Goal: Information Seeking & Learning: Learn about a topic

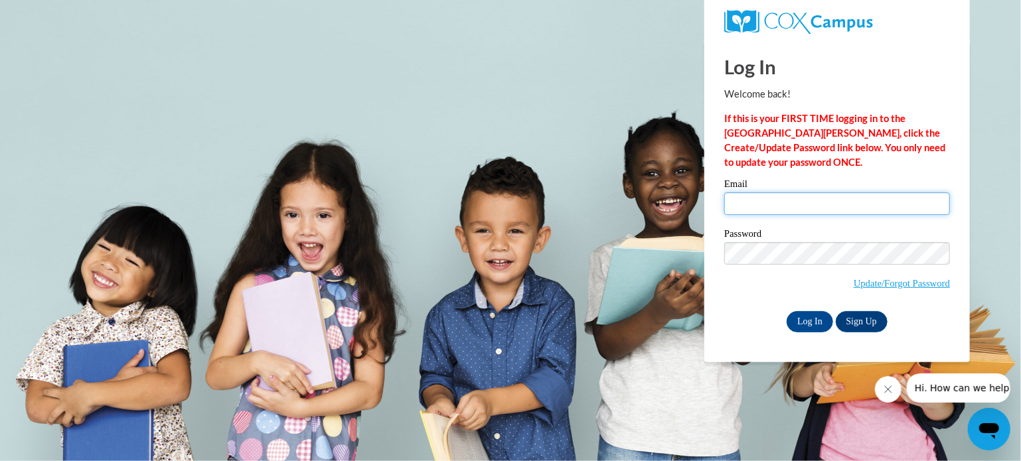
click at [734, 202] on input "Email" at bounding box center [837, 204] width 226 height 23
click at [737, 202] on input "Email" at bounding box center [837, 204] width 226 height 23
type input "maryecarey1@gmail.com"
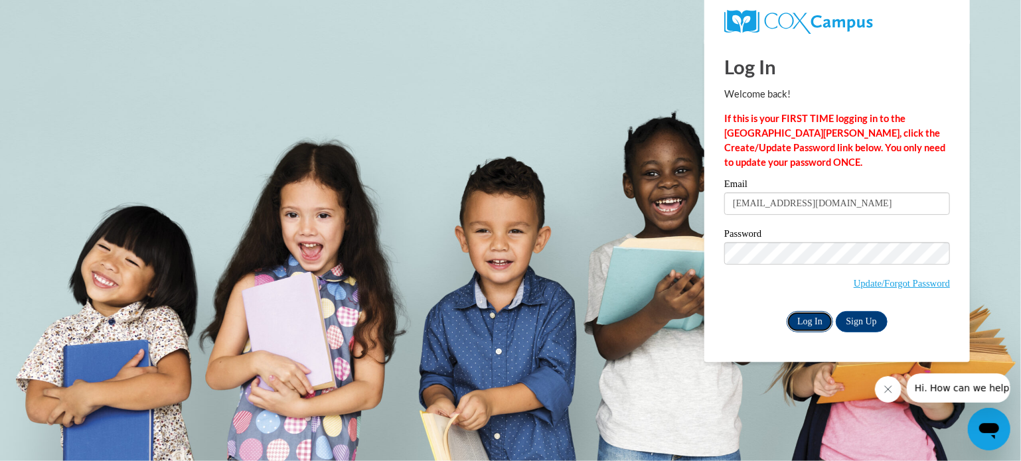
click at [813, 317] on input "Log In" at bounding box center [810, 321] width 46 height 21
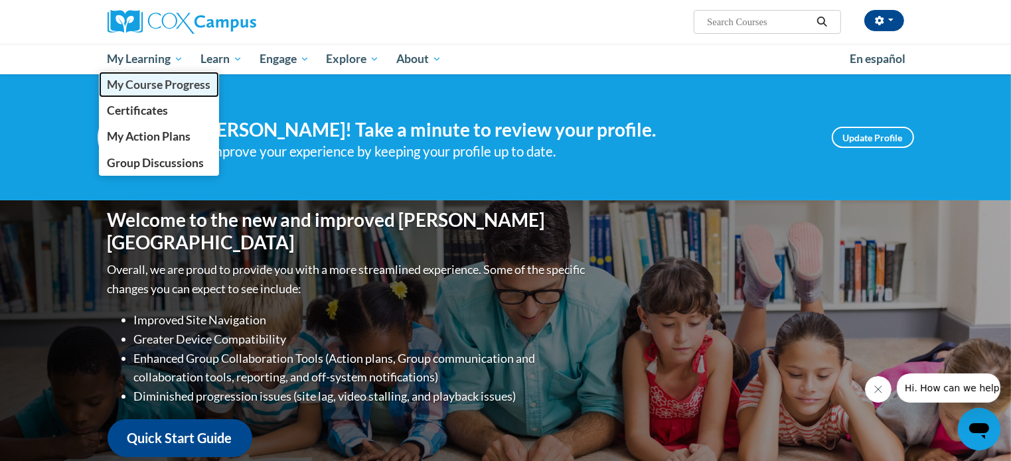
click at [181, 83] on span "My Course Progress" at bounding box center [159, 85] width 104 height 14
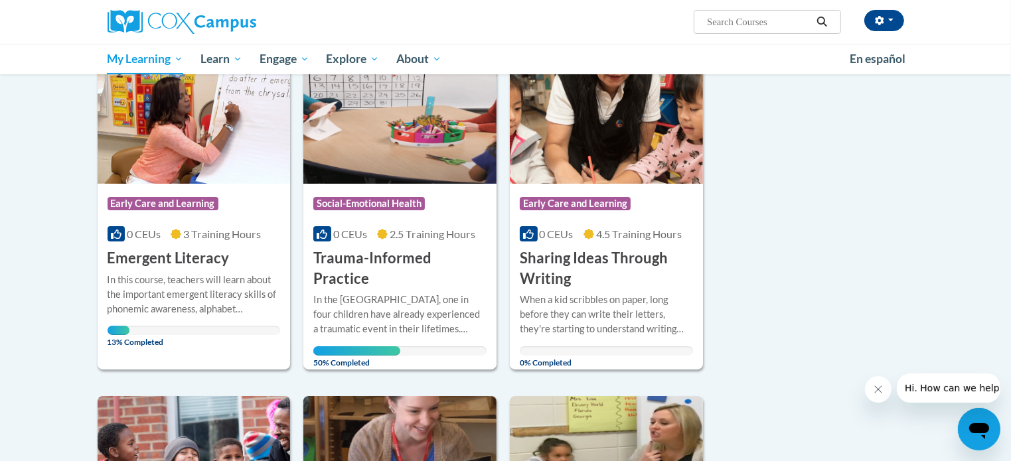
scroll to position [199, 0]
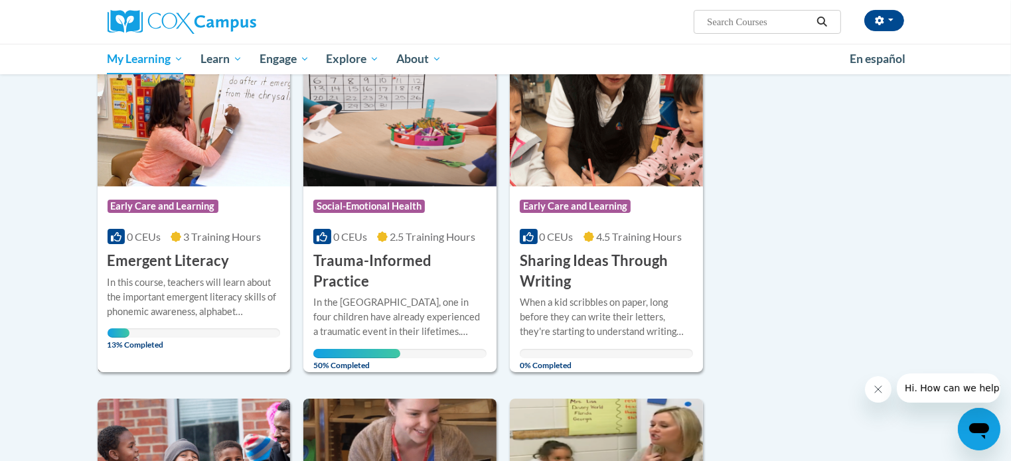
click at [159, 187] on div "Course Category: Early Care and Learning 0 CEUs 3 Training Hours COURSE Emergen…" at bounding box center [194, 229] width 193 height 85
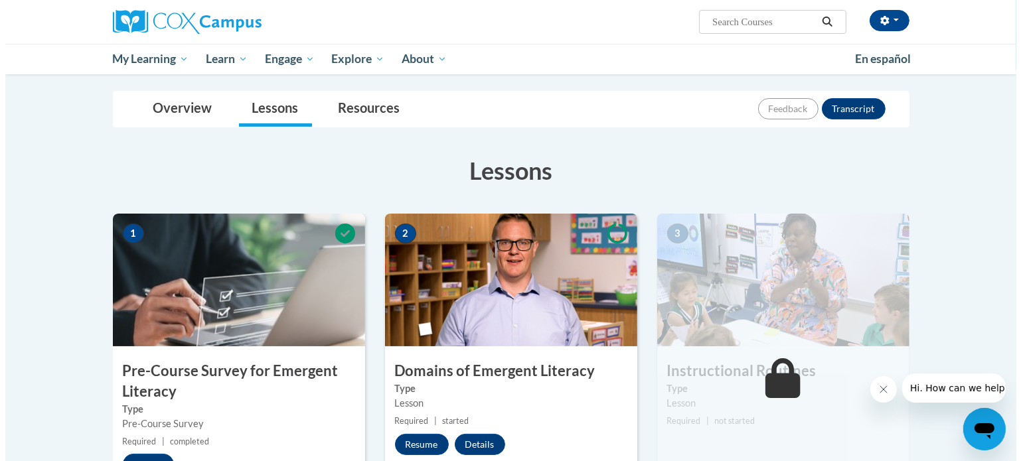
scroll to position [199, 0]
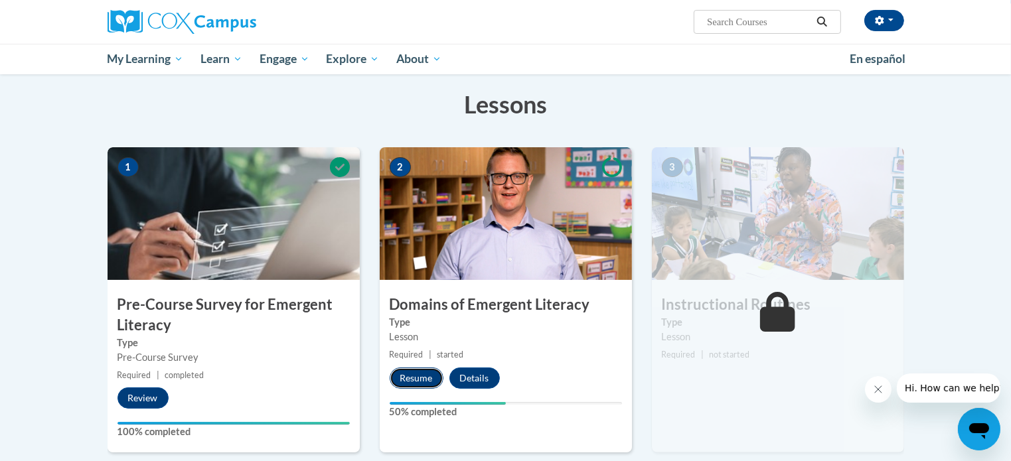
click at [416, 373] on button "Resume" at bounding box center [417, 378] width 54 height 21
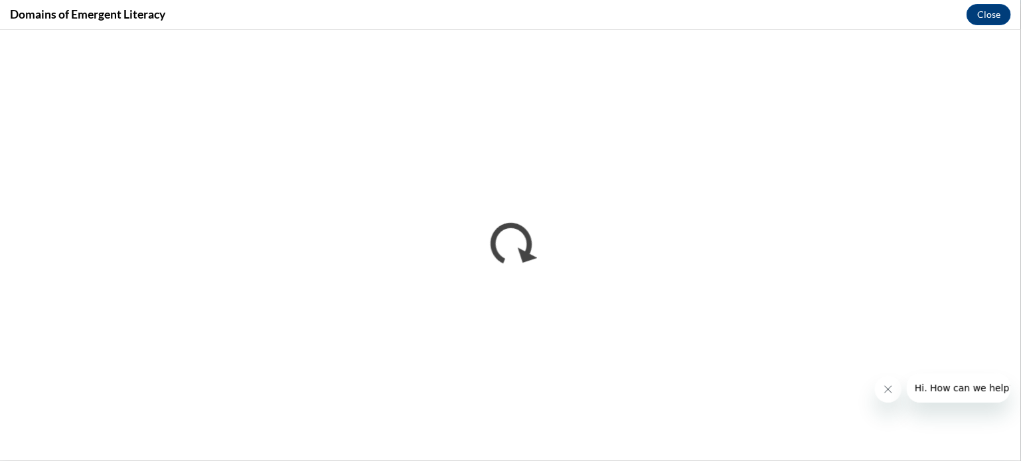
scroll to position [0, 0]
click at [890, 386] on icon "Close message from company" at bounding box center [887, 389] width 7 height 7
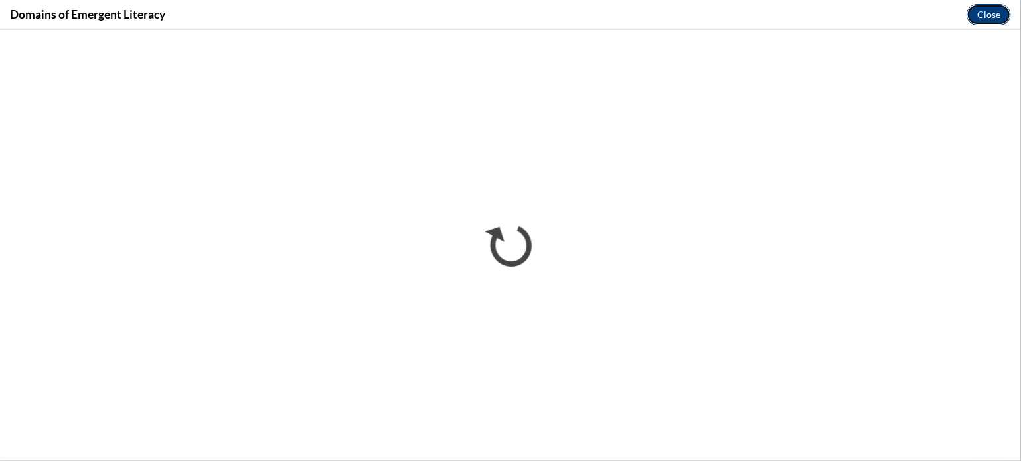
click at [998, 11] on button "Close" at bounding box center [989, 14] width 44 height 21
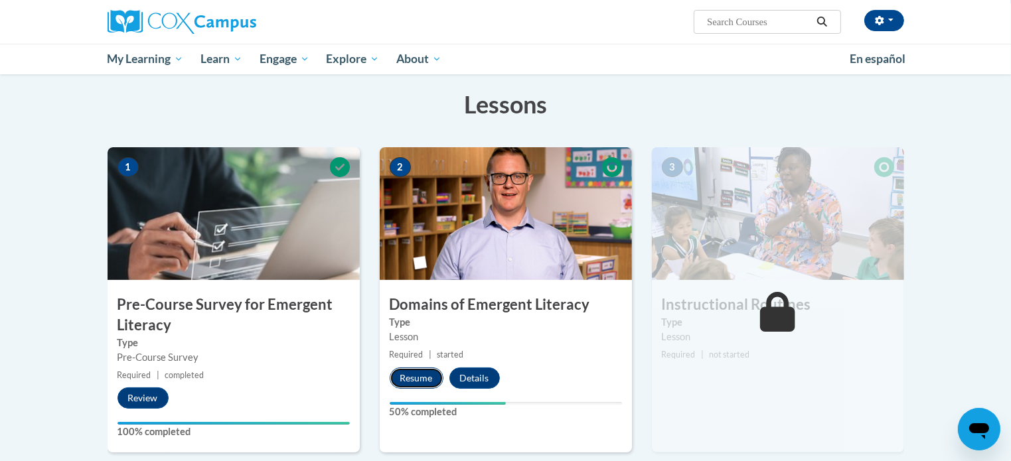
click at [422, 371] on button "Resume" at bounding box center [417, 378] width 54 height 21
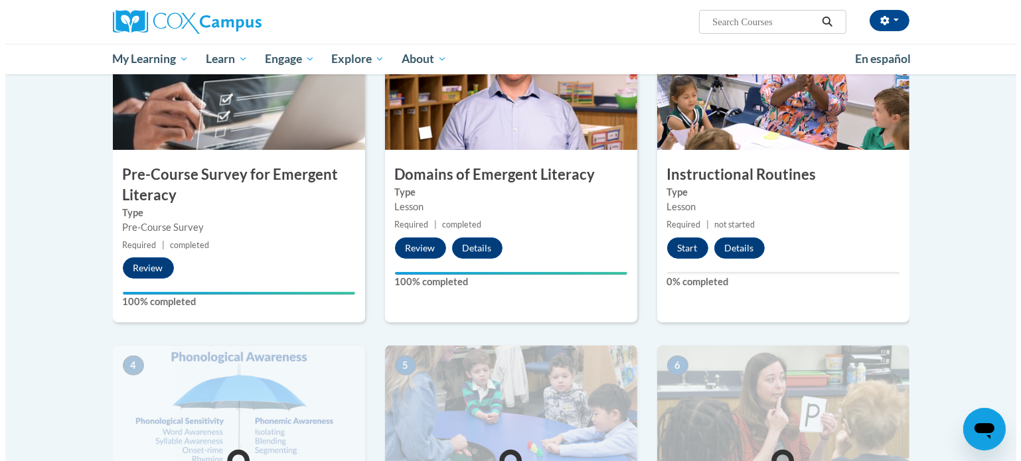
scroll to position [332, 0]
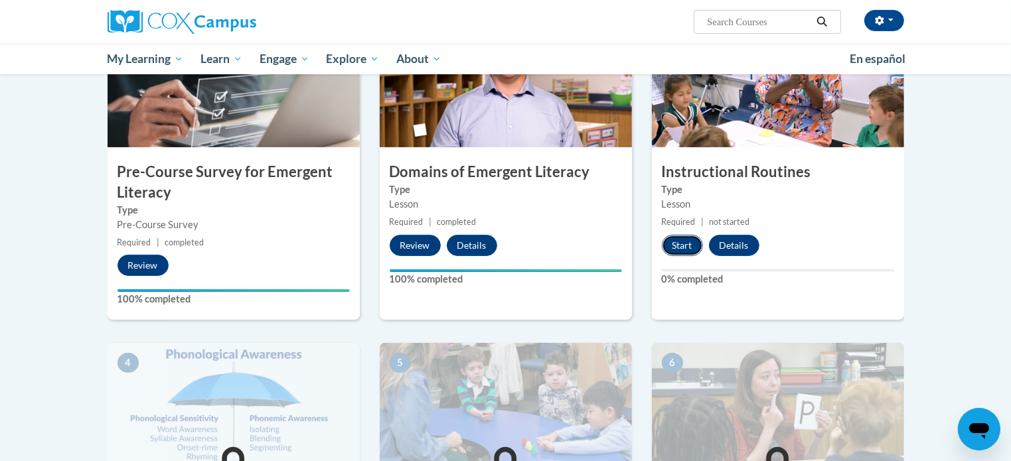
click at [678, 240] on button "Start" at bounding box center [682, 245] width 41 height 21
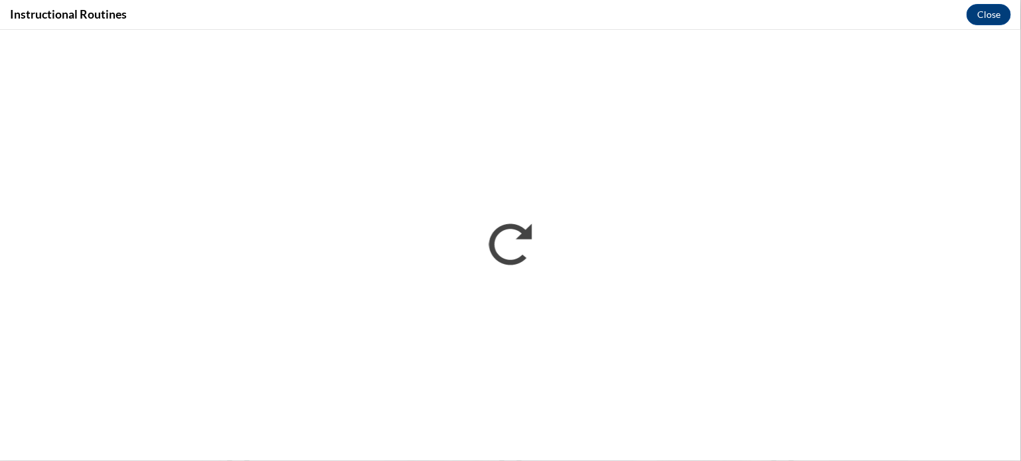
scroll to position [0, 0]
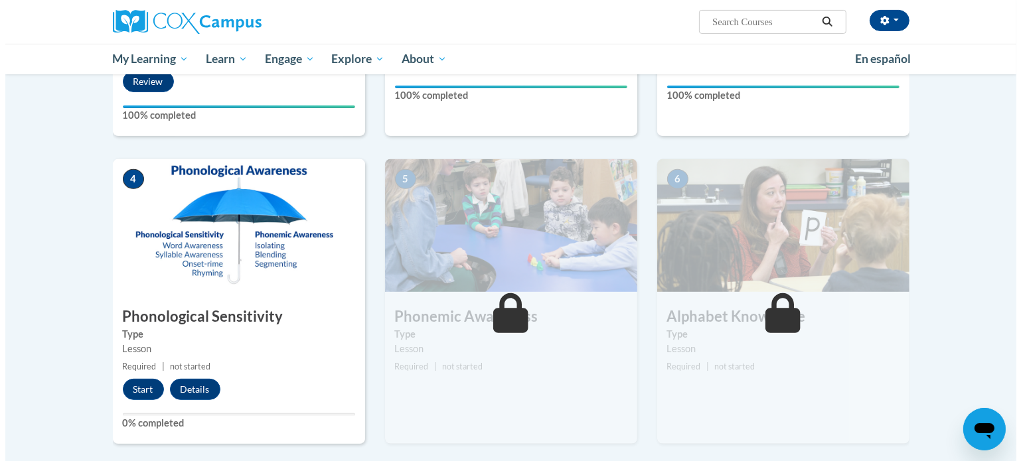
scroll to position [597, 0]
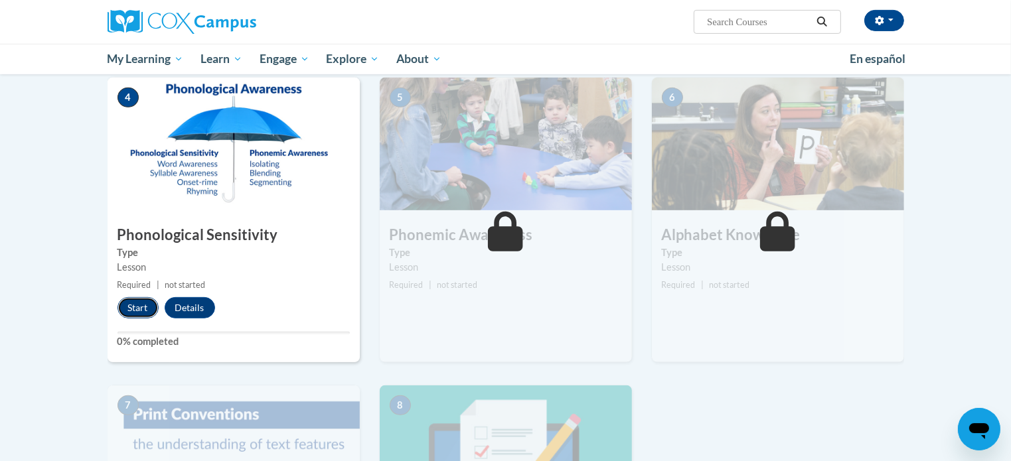
click at [138, 302] on button "Start" at bounding box center [138, 307] width 41 height 21
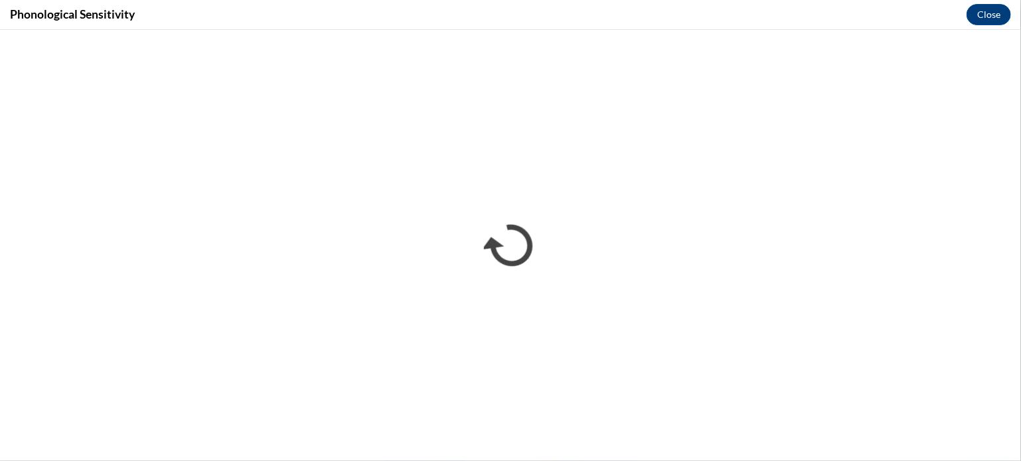
scroll to position [0, 0]
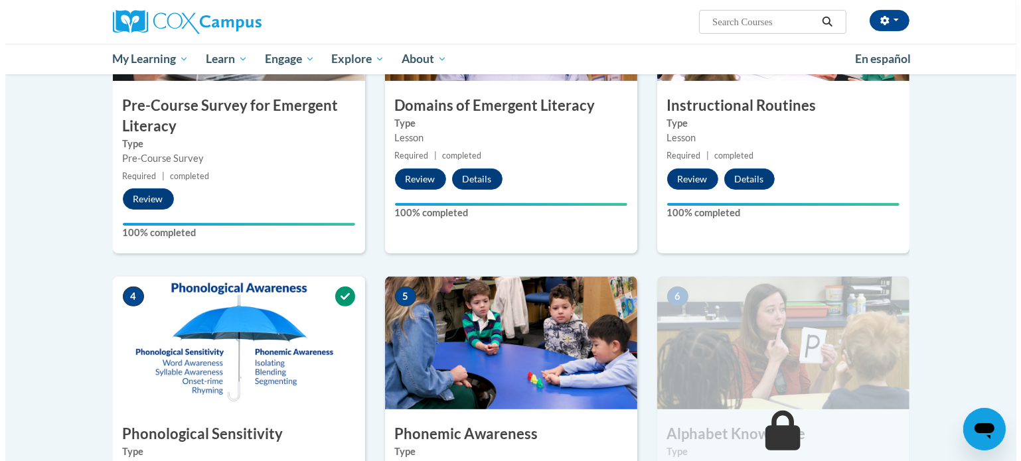
scroll to position [597, 0]
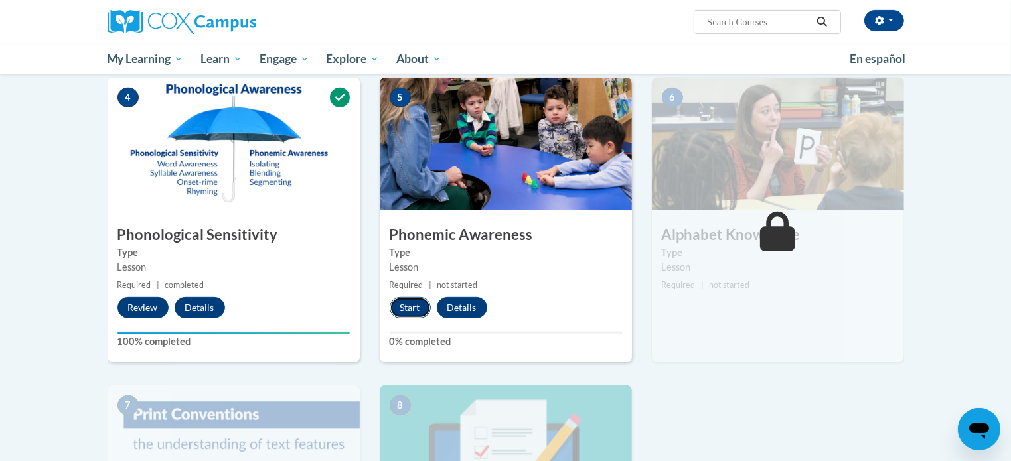
click at [406, 305] on button "Start" at bounding box center [410, 307] width 41 height 21
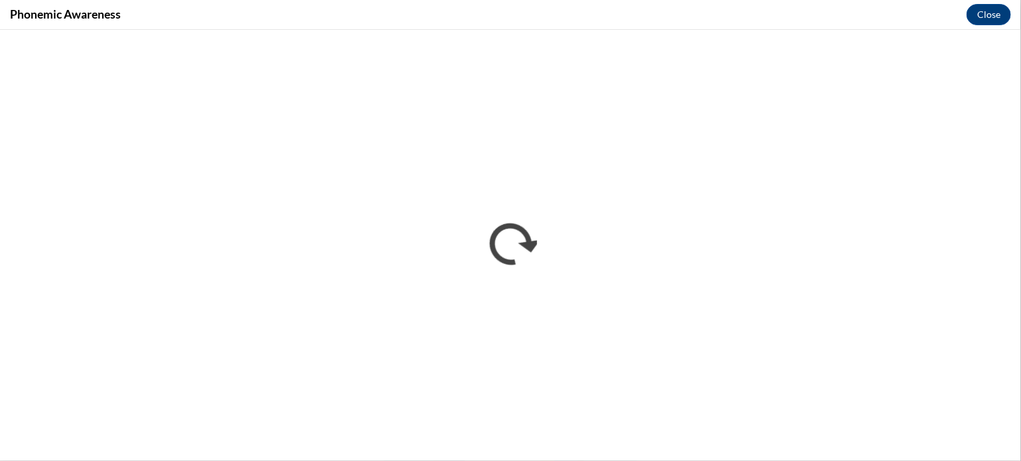
scroll to position [0, 0]
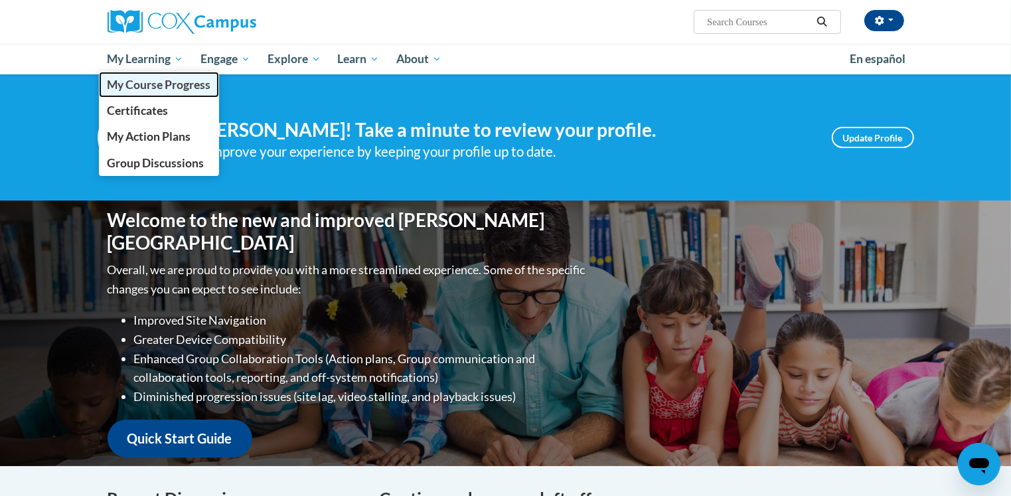
click at [171, 86] on span "My Course Progress" at bounding box center [159, 85] width 104 height 14
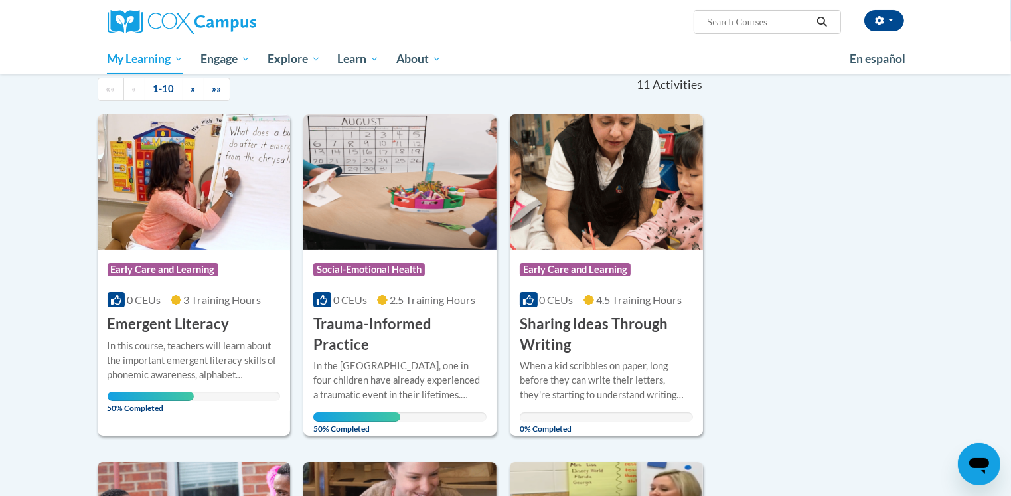
scroll to position [133, 0]
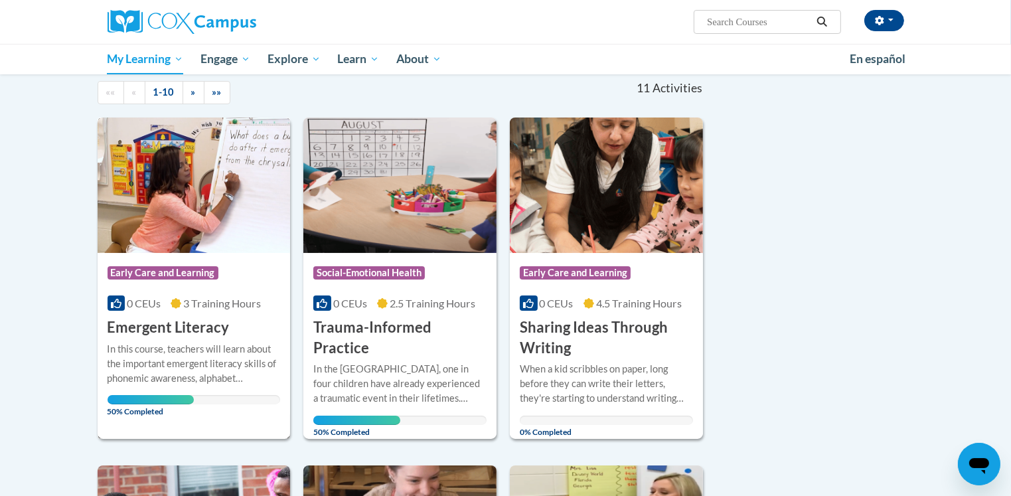
click at [187, 214] on img at bounding box center [194, 185] width 193 height 135
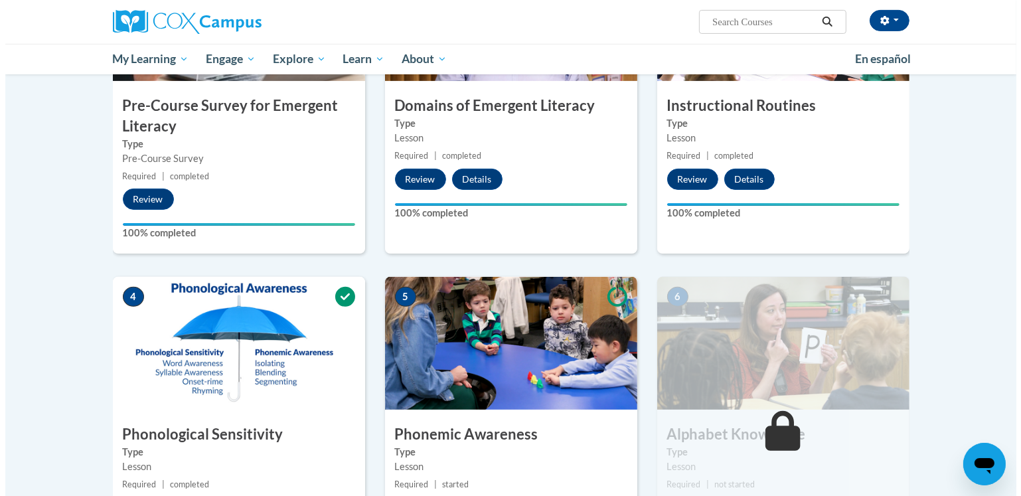
scroll to position [531, 0]
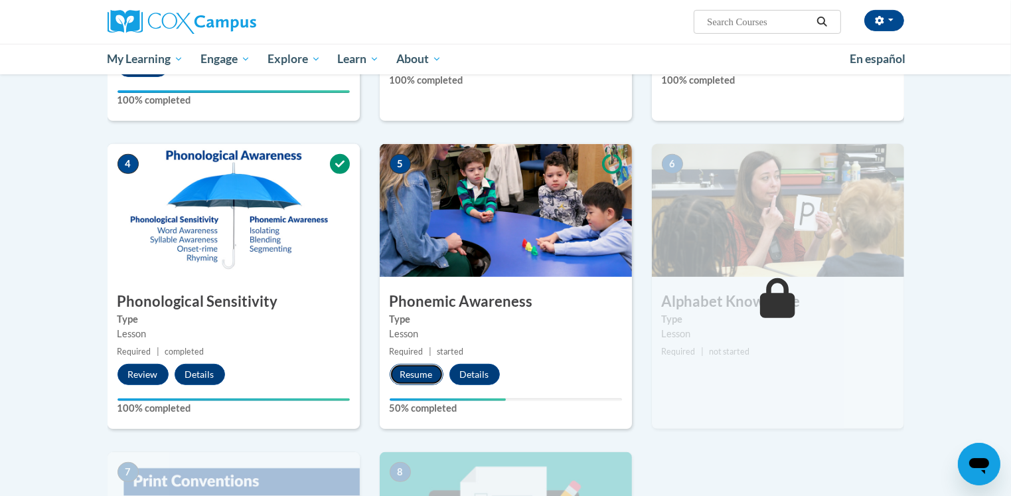
click at [416, 370] on button "Resume" at bounding box center [417, 374] width 54 height 21
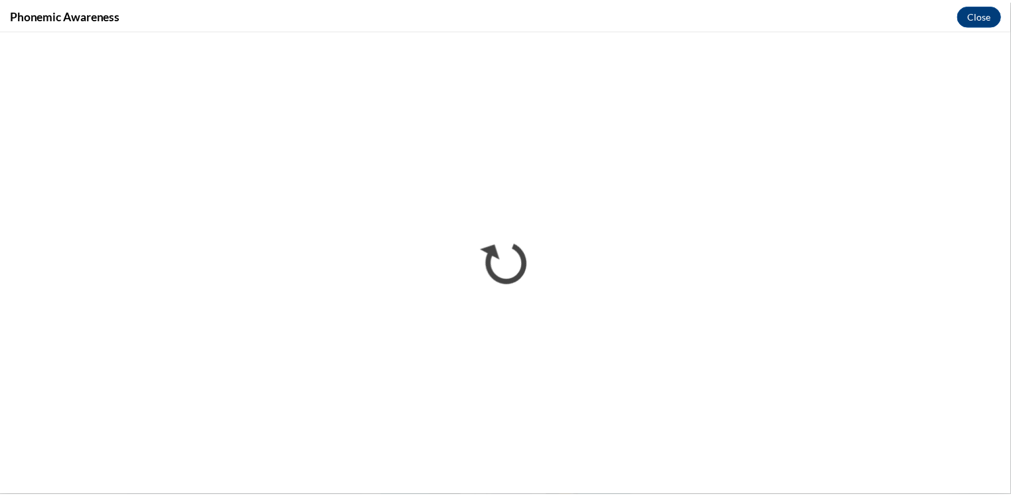
scroll to position [0, 0]
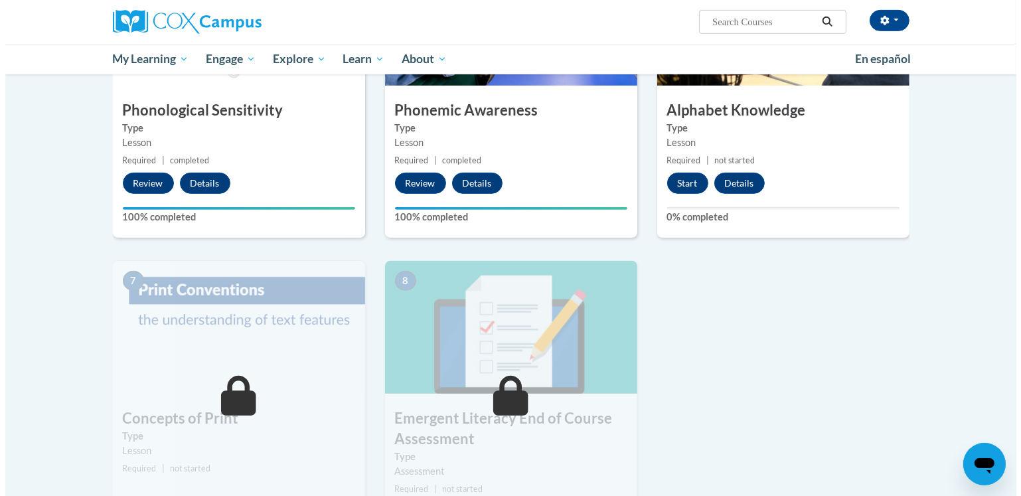
scroll to position [730, 0]
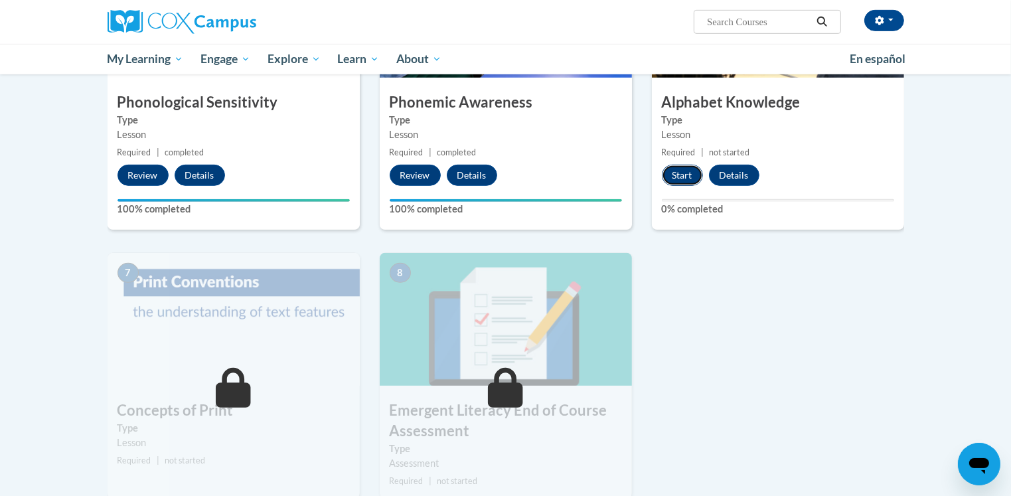
click at [685, 176] on button "Start" at bounding box center [682, 175] width 41 height 21
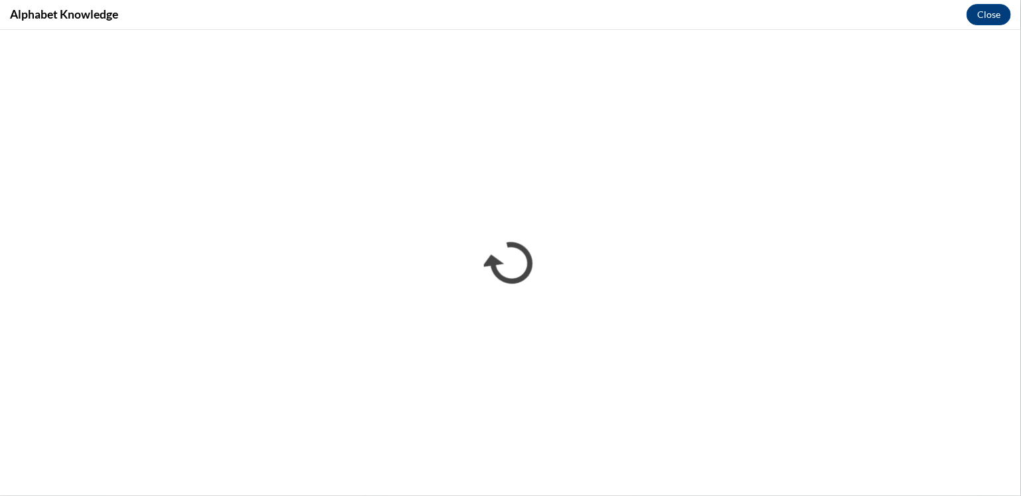
scroll to position [0, 0]
